Goal: Task Accomplishment & Management: Use online tool/utility

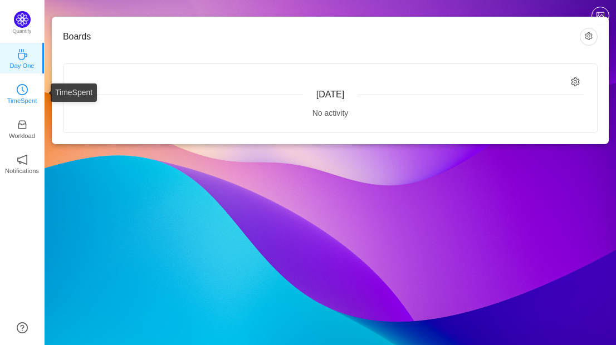
click at [23, 94] on icon "icon: clock-circle" at bounding box center [22, 89] width 11 height 11
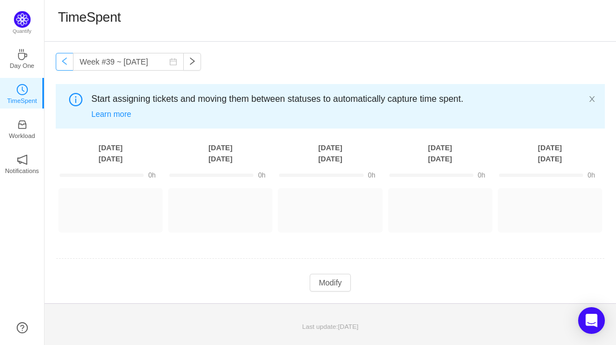
click at [65, 66] on button "button" at bounding box center [65, 62] width 18 height 18
type input "Week #37 ~ [DATE]"
click at [23, 54] on icon "icon: coffee" at bounding box center [22, 54] width 11 height 11
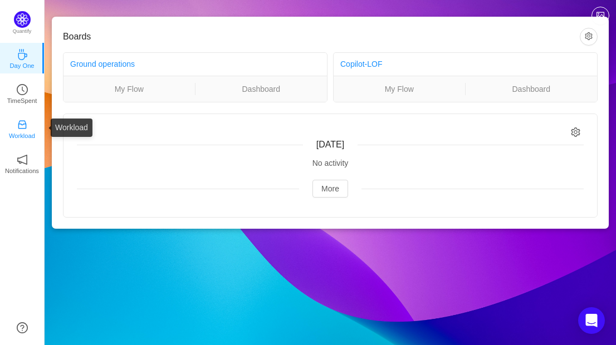
click at [20, 130] on icon "icon: inbox" at bounding box center [22, 124] width 11 height 11
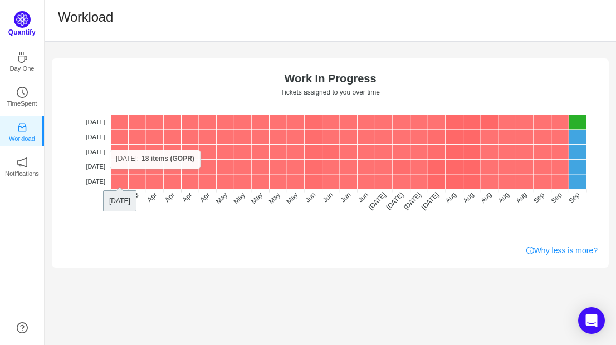
click at [22, 21] on img at bounding box center [22, 19] width 17 height 17
